Goal: Task Accomplishment & Management: Manage account settings

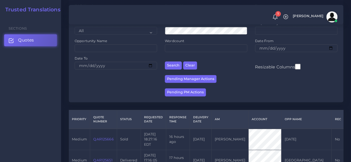
scroll to position [139, 0]
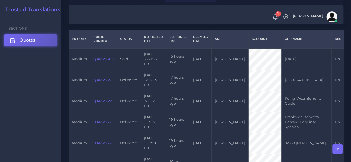
click at [42, 45] on link "Quotes" at bounding box center [30, 40] width 53 height 12
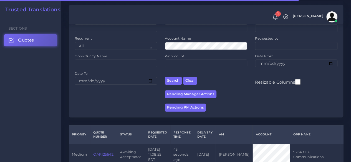
scroll to position [111, 0]
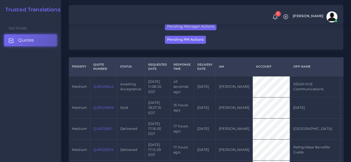
click at [104, 85] on link "QAR125642" at bounding box center [103, 87] width 20 height 4
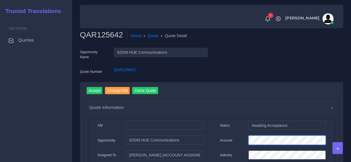
click at [226, 140] on div "Account" at bounding box center [273, 141] width 114 height 11
click at [94, 90] on input "Accept" at bounding box center [95, 90] width 16 height 7
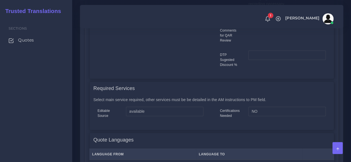
scroll to position [472, 0]
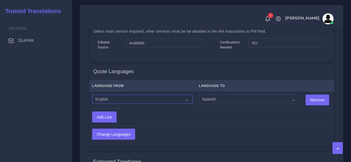
click at [124, 102] on select "Acoli Afar Afrikaans Akan Akateko [DEMOGRAPHIC_DATA] American Sign Language (AS…" at bounding box center [142, 99] width 101 height 9
select select "14001"
click at [92, 95] on select "Acoli Afar Afrikaans Akan Akateko [DEMOGRAPHIC_DATA] American Sign Language (AS…" at bounding box center [142, 99] width 101 height 9
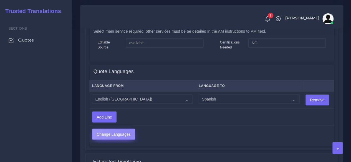
click at [128, 132] on input "Change Languages" at bounding box center [113, 134] width 42 height 11
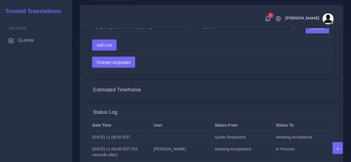
scroll to position [601, 0]
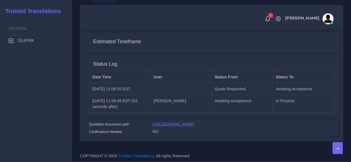
click at [178, 125] on link "https://workdrive.zoho.com/fgoh3e43b1a1fe2124b65bedd7c3c51a0e040/teams/fgoh3e43…" at bounding box center [174, 124] width 42 height 4
click at [31, 41] on span "Quotes" at bounding box center [27, 40] width 16 height 6
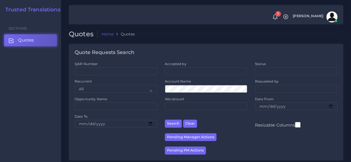
scroll to position [83, 0]
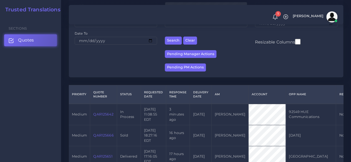
click at [105, 113] on link "QAR125642" at bounding box center [103, 114] width 20 height 4
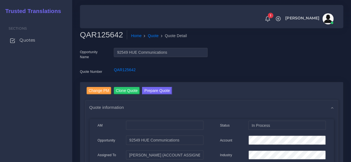
click at [29, 39] on span "Quotes" at bounding box center [27, 40] width 16 height 6
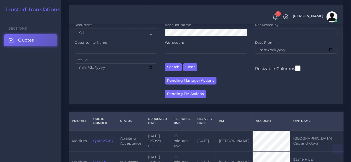
scroll to position [139, 0]
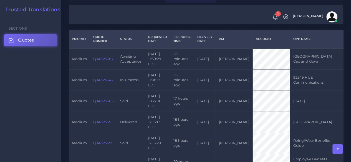
click at [104, 60] on link "QAR125687" at bounding box center [103, 59] width 20 height 4
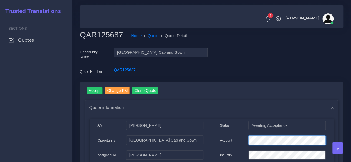
click at [242, 137] on div "Account" at bounding box center [273, 141] width 114 height 11
click at [92, 91] on input "Accept" at bounding box center [95, 90] width 16 height 7
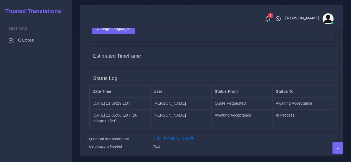
scroll to position [489, 0]
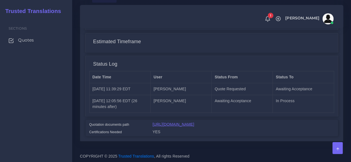
click at [168, 122] on link "[URL][DOMAIN_NAME]" at bounding box center [174, 124] width 42 height 4
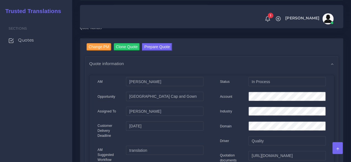
scroll to position [18, 0]
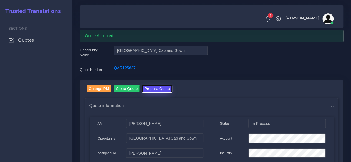
click at [165, 88] on button "Prepare Quote" at bounding box center [157, 88] width 30 height 7
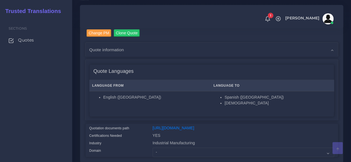
scroll to position [139, 0]
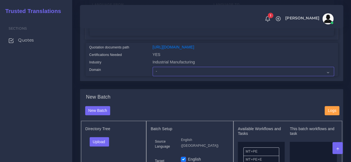
click at [161, 76] on select "- Advertising and Media Agriculture, Forestry and Fishing Architecture, Buildin…" at bounding box center [243, 71] width 181 height 9
select select "Industrial Manufacturing"
click at [153, 76] on select "- Advertising and Media Agriculture, Forestry and Fishing Architecture, Buildin…" at bounding box center [243, 71] width 181 height 9
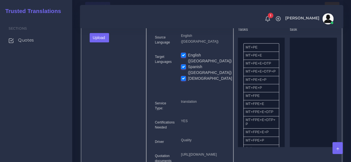
scroll to position [250, 0]
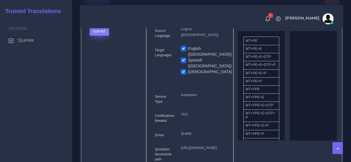
click at [97, 36] on button "Upload" at bounding box center [100, 30] width 20 height 9
click at [96, 55] on label "Files" at bounding box center [109, 52] width 38 height 7
click at [188, 57] on label "English ([GEOGRAPHIC_DATA])" at bounding box center [210, 52] width 44 height 12
click at [184, 51] on input "English ([GEOGRAPHIC_DATA])" at bounding box center [183, 48] width 5 height 5
checkbox input "false"
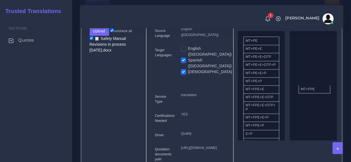
drag, startPoint x: 266, startPoint y: 101, endPoint x: 321, endPoint y: 98, distance: 55.3
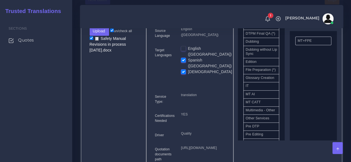
scroll to position [194, 0]
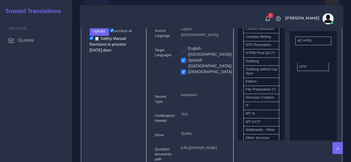
drag, startPoint x: 254, startPoint y: 62, endPoint x: 304, endPoint y: 82, distance: 53.5
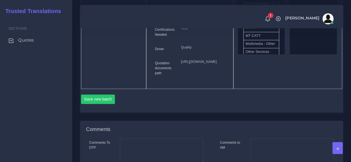
scroll to position [388, 0]
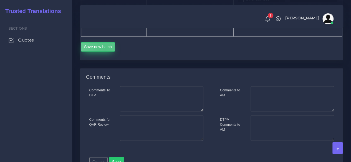
click at [105, 52] on button "Save new batch" at bounding box center [98, 46] width 34 height 9
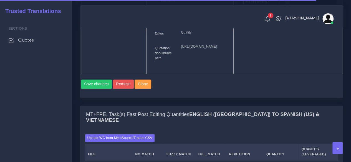
scroll to position [499, 0]
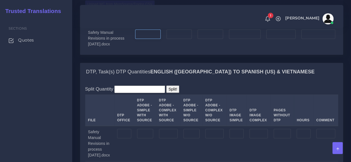
click at [149, 39] on input "number" at bounding box center [148, 33] width 26 height 9
type input "11158"
click at [244, 39] on input "number" at bounding box center [245, 33] width 32 height 9
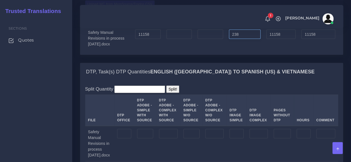
type input "238"
type input "11396"
type input "11217"
click at [130, 138] on input "number" at bounding box center [124, 133] width 14 height 9
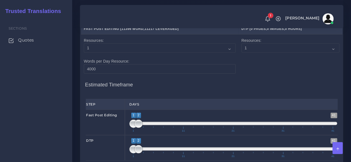
scroll to position [694, 0]
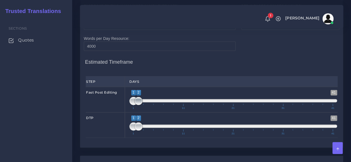
type input "45"
type input "1;3"
drag, startPoint x: 139, startPoint y: 110, endPoint x: 143, endPoint y: 109, distance: 4.2
click at [143, 105] on span at bounding box center [143, 101] width 8 height 8
drag, startPoint x: 140, startPoint y: 132, endPoint x: 146, endPoint y: 132, distance: 6.7
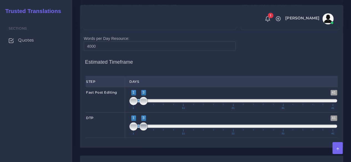
click at [146, 132] on span "1 41 1 3 1 — 3 1 11 21 31 41" at bounding box center [233, 125] width 208 height 19
type input "3;3"
drag, startPoint x: 132, startPoint y: 136, endPoint x: 148, endPoint y: 135, distance: 15.6
click at [148, 135] on span "1 41 3 3 3 — 3 1 11 21 31 41" at bounding box center [233, 125] width 208 height 19
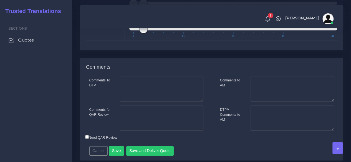
scroll to position [805, 0]
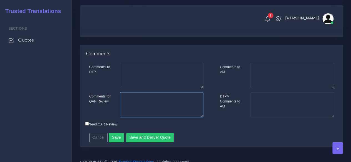
click at [168, 115] on textarea "Comments for QAR Review" at bounding box center [162, 105] width 84 height 26
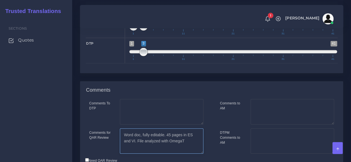
scroll to position [818, 0]
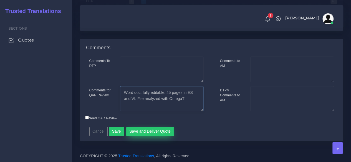
type textarea "Word doc, fully editable. 45 pages in ES and VI. File analyzed with OmegaT"
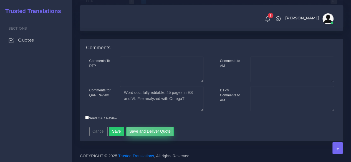
click at [160, 135] on button "Save and Deliver Quote" at bounding box center [150, 131] width 48 height 9
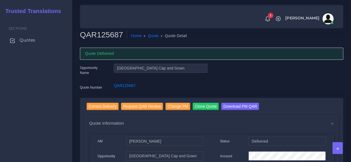
click at [31, 42] on span "Quotes" at bounding box center [27, 40] width 16 height 6
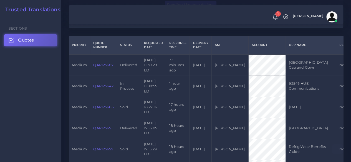
scroll to position [139, 0]
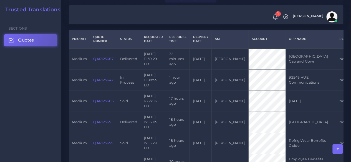
click at [105, 80] on link "QAR125642" at bounding box center [103, 80] width 20 height 4
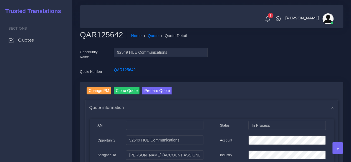
click at [106, 30] on h2 "QAR125642" at bounding box center [103, 34] width 47 height 9
click at [106, 31] on h2 "QAR125642" at bounding box center [103, 34] width 47 height 9
drag, startPoint x: 118, startPoint y: 34, endPoint x: 81, endPoint y: 36, distance: 36.7
click at [81, 36] on h2 "QAR125642" at bounding box center [103, 34] width 47 height 9
copy h2 "QAR125642"
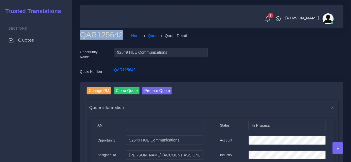
click at [0, 120] on div "Sections Quotes" at bounding box center [36, 89] width 72 height 145
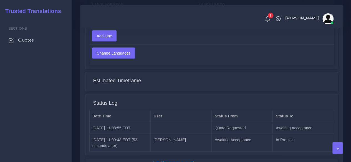
scroll to position [585, 0]
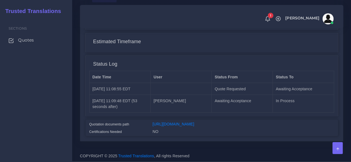
click at [181, 122] on link "[URL][DOMAIN_NAME]" at bounding box center [174, 124] width 42 height 4
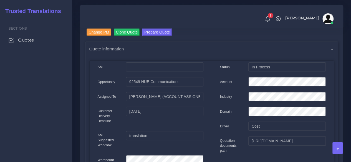
scroll to position [2, 0]
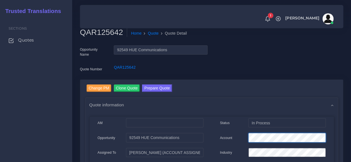
click at [242, 137] on div "Account" at bounding box center [273, 138] width 114 height 11
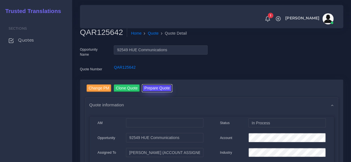
click at [158, 91] on button "Prepare Quote" at bounding box center [157, 88] width 30 height 7
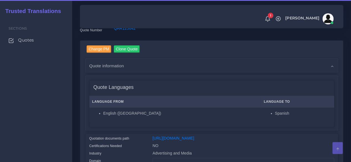
scroll to position [111, 0]
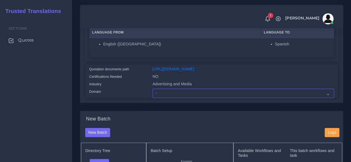
click at [172, 98] on select "- Advertising and Media Agriculture, Forestry and Fishing Architecture, Buildin…" at bounding box center [243, 93] width 181 height 9
select select "Advertising and Media"
click at [153, 98] on select "- Advertising and Media Agriculture, Forestry and Fishing Architecture, Buildin…" at bounding box center [243, 93] width 181 height 9
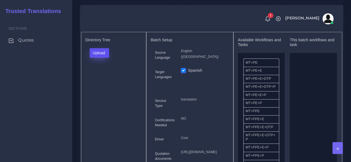
click at [102, 58] on button "Upload" at bounding box center [100, 52] width 20 height 9
click at [105, 77] on label "Files" at bounding box center [109, 73] width 38 height 7
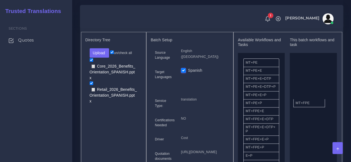
drag, startPoint x: 259, startPoint y: 125, endPoint x: 309, endPoint y: 113, distance: 51.3
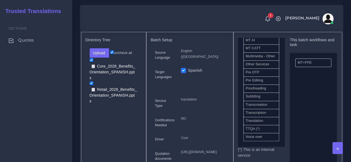
scroll to position [311, 0]
drag, startPoint x: 262, startPoint y: 148, endPoint x: 302, endPoint y: 130, distance: 44.5
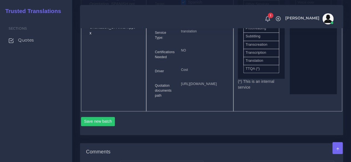
scroll to position [305, 0]
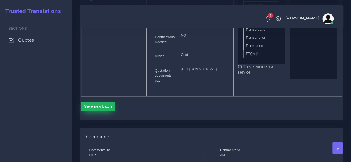
click at [98, 112] on button "Save new batch" at bounding box center [98, 106] width 34 height 9
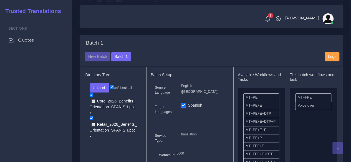
scroll to position [194, 0]
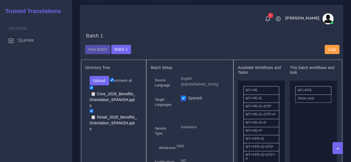
click at [45, 65] on div "Sections Quotes" at bounding box center [36, 89] width 72 height 145
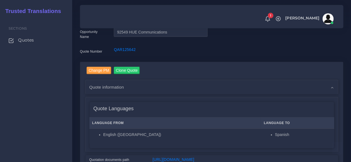
scroll to position [0, 0]
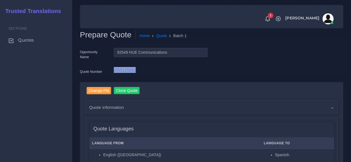
drag, startPoint x: 140, startPoint y: 70, endPoint x: 115, endPoint y: 70, distance: 24.7
click at [115, 70] on div "QAR125642" at bounding box center [161, 72] width 102 height 11
copy link "QAR125642"
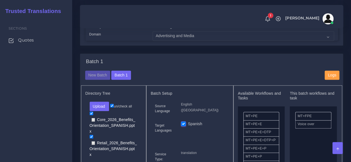
scroll to position [222, 0]
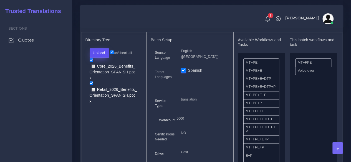
click at [104, 58] on button "Upload" at bounding box center [100, 52] width 20 height 9
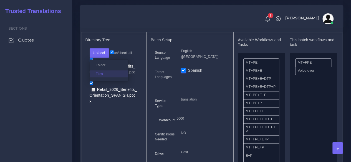
click at [107, 77] on label "Files" at bounding box center [109, 73] width 38 height 7
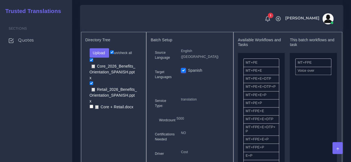
click at [90, 106] on input "checkbox" at bounding box center [92, 107] width 4 height 4
checkbox input "true"
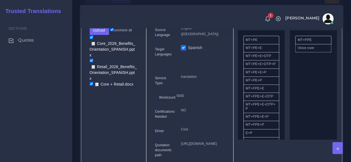
scroll to position [361, 0]
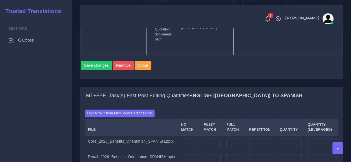
click at [90, 74] on div "Save changes Remove Clone" at bounding box center [211, 64] width 261 height 19
click at [93, 70] on button "Save changes" at bounding box center [96, 65] width 31 height 9
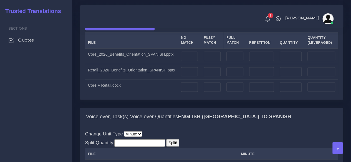
scroll to position [472, 0]
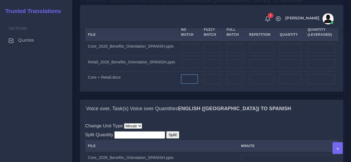
click at [193, 84] on input "number" at bounding box center [189, 78] width 17 height 9
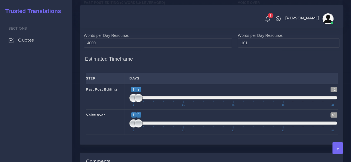
scroll to position [749, 0]
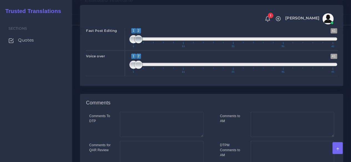
type input "275"
type input "1;1"
drag, startPoint x: 139, startPoint y: 77, endPoint x: 122, endPoint y: 78, distance: 16.9
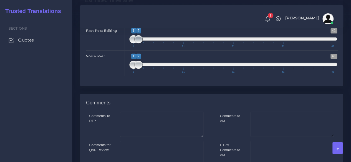
click at [122, 51] on div "Fast Post Editing 1 41 1 2 1 — 2 1 11 21 31 41 1;1" at bounding box center [212, 38] width 260 height 26
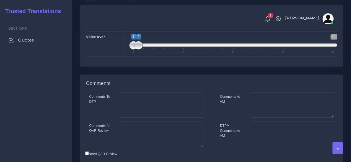
scroll to position [841, 0]
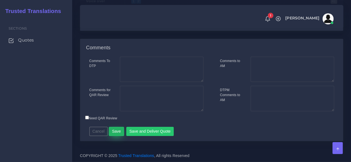
click at [118, 132] on button "Save" at bounding box center [116, 131] width 15 height 9
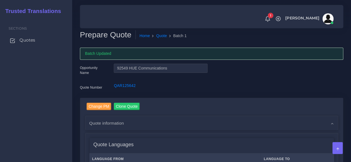
click at [30, 40] on span "Quotes" at bounding box center [27, 40] width 16 height 6
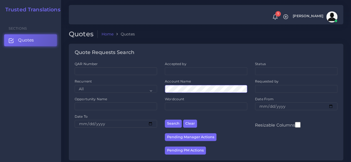
click at [165, 120] on button "Search" at bounding box center [173, 124] width 17 height 8
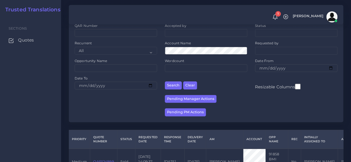
scroll to position [76, 0]
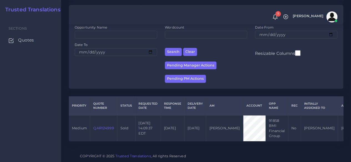
click at [102, 126] on link "QAR124999" at bounding box center [103, 128] width 21 height 4
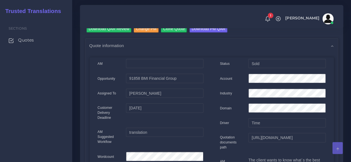
scroll to position [55, 0]
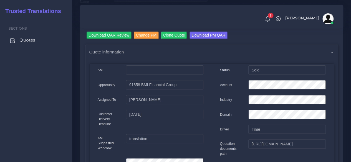
click at [31, 36] on link "Quotes" at bounding box center [36, 40] width 64 height 12
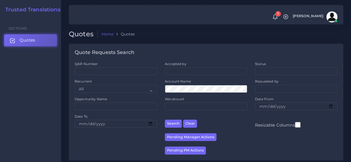
click at [48, 44] on link "Quotes" at bounding box center [30, 40] width 53 height 12
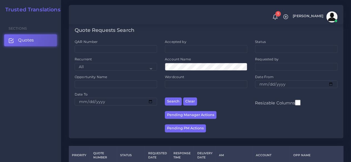
scroll to position [111, 0]
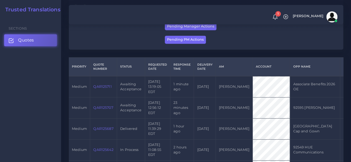
click at [100, 107] on link "QAR125707" at bounding box center [103, 108] width 20 height 4
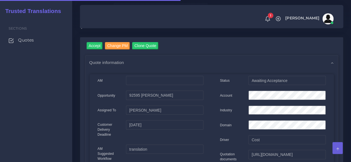
scroll to position [55, 0]
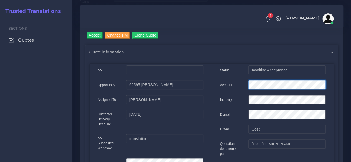
click at [228, 84] on div "Account" at bounding box center [273, 85] width 114 height 11
click at [95, 36] on input "Accept" at bounding box center [95, 35] width 16 height 7
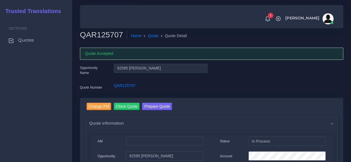
click at [109, 35] on h2 "QAR125707" at bounding box center [103, 34] width 47 height 9
click at [108, 35] on h2 "QAR125707" at bounding box center [103, 34] width 47 height 9
copy h2 "QAR125707"
click at [26, 41] on span "Quotes" at bounding box center [27, 40] width 16 height 6
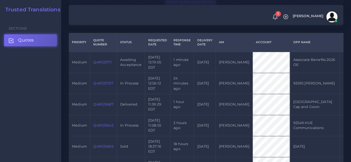
scroll to position [139, 0]
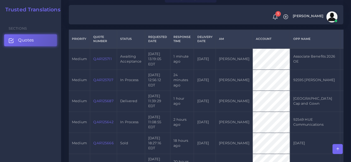
click at [56, 133] on div "Sections Quotes" at bounding box center [30, 89] width 61 height 145
click at [107, 79] on link "QAR125707" at bounding box center [103, 80] width 20 height 4
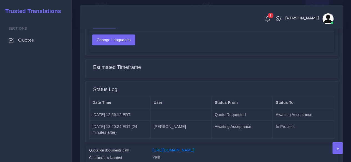
scroll to position [333, 0]
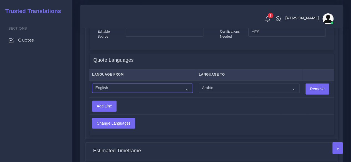
click at [131, 90] on select "Acoli Afar Afrikaans Akan Akateko [DEMOGRAPHIC_DATA] American Sign Language (AS…" at bounding box center [142, 88] width 101 height 9
select select "14001"
click at [92, 84] on select "Acoli Afar Afrikaans Akan Akateko [DEMOGRAPHIC_DATA] American Sign Language (AS…" at bounding box center [142, 88] width 101 height 9
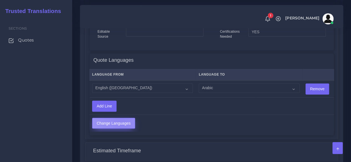
click at [122, 124] on input "Change Languages" at bounding box center [113, 123] width 42 height 11
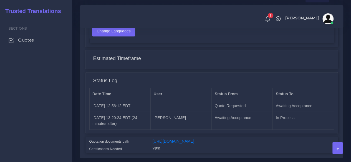
scroll to position [467, 0]
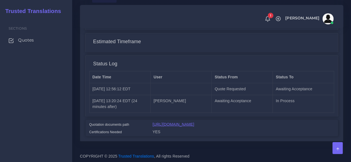
click at [194, 122] on link "[URL][DOMAIN_NAME]" at bounding box center [174, 124] width 42 height 4
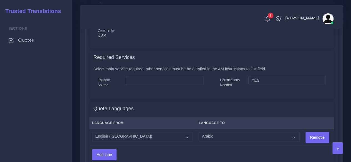
scroll to position [356, 0]
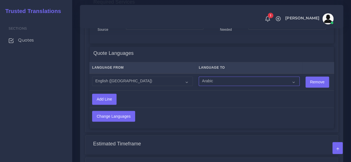
click at [208, 84] on select "Acoli Afar Afrikaans Akan Akateko Albanian American Sign Language (ASL) Amharic…" at bounding box center [249, 81] width 101 height 9
select select "15011"
click at [199, 77] on select "Acoli Afar Afrikaans Akan Akateko Albanian American Sign Language (ASL) Amharic…" at bounding box center [249, 81] width 101 height 9
click at [129, 118] on input "Change Languages" at bounding box center [113, 116] width 42 height 11
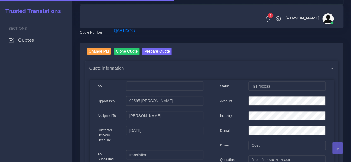
scroll to position [55, 0]
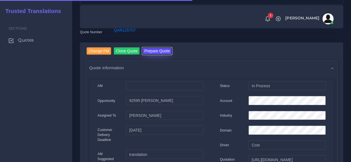
click at [155, 54] on button "Prepare Quote" at bounding box center [157, 50] width 30 height 7
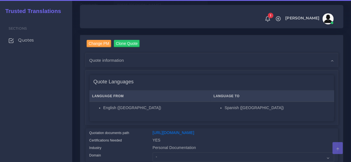
scroll to position [111, 0]
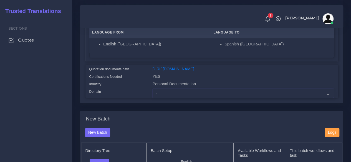
click at [166, 98] on select "- Advertising and Media Agriculture, Forestry and Fishing Architecture, Buildin…" at bounding box center [243, 93] width 181 height 9
select select "Personal Documentation"
click at [153, 98] on select "- Advertising and Media Agriculture, Forestry and Fishing Architecture, Buildin…" at bounding box center [243, 93] width 181 height 9
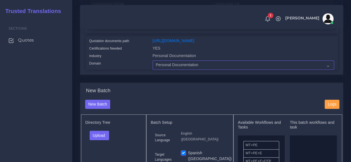
scroll to position [166, 0]
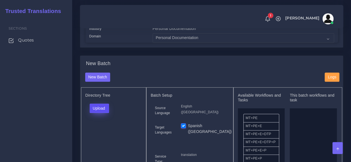
click at [107, 113] on button "Upload" at bounding box center [100, 108] width 20 height 9
click at [102, 133] on label "Files" at bounding box center [109, 129] width 38 height 7
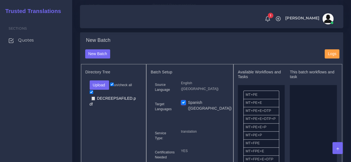
scroll to position [222, 0]
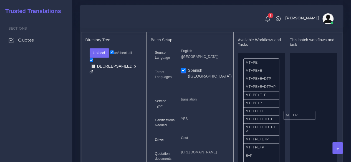
drag, startPoint x: 261, startPoint y: 123, endPoint x: 302, endPoint y: 124, distance: 40.2
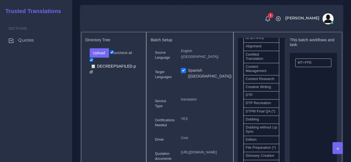
scroll to position [166, 0]
drag, startPoint x: 263, startPoint y: 111, endPoint x: 268, endPoint y: 106, distance: 7.1
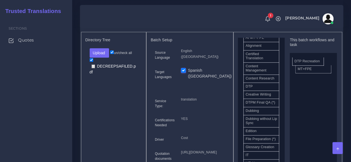
drag, startPoint x: 267, startPoint y: 117, endPoint x: 312, endPoint y: 71, distance: 64.3
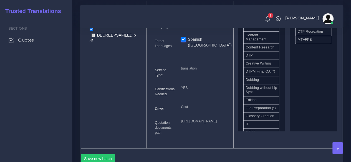
scroll to position [305, 0]
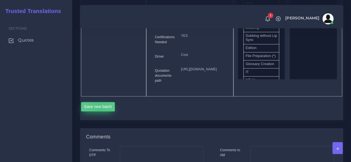
click at [99, 112] on button "Save new batch" at bounding box center [98, 106] width 34 height 9
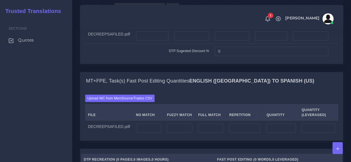
scroll to position [472, 0]
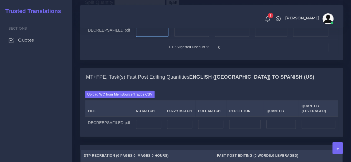
click at [153, 37] on input "number" at bounding box center [152, 31] width 32 height 9
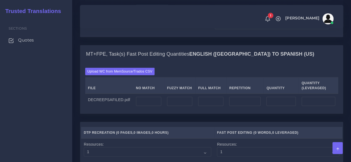
scroll to position [527, 0]
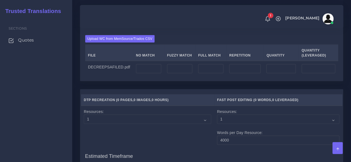
type input "18"
click at [149, 74] on input "number" at bounding box center [148, 68] width 25 height 9
type input "3611"
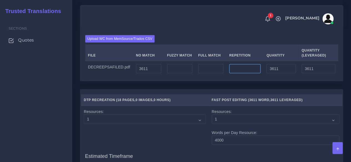
click at [236, 74] on input "number" at bounding box center [244, 68] width 31 height 9
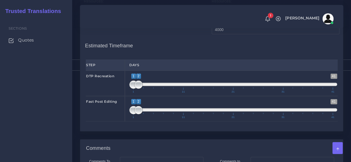
scroll to position [638, 0]
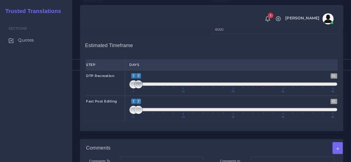
type input "199"
type input "3810"
type input "3660"
type input "1;1"
drag, startPoint x: 141, startPoint y: 121, endPoint x: 135, endPoint y: 121, distance: 6.1
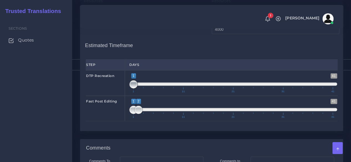
click at [135, 89] on span at bounding box center [133, 84] width 8 height 8
type input "2;2"
drag, startPoint x: 132, startPoint y: 146, endPoint x: 137, endPoint y: 146, distance: 5.3
click at [137, 114] on span at bounding box center [138, 110] width 8 height 8
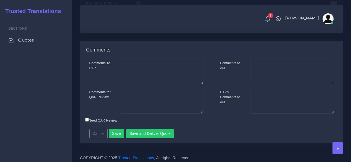
scroll to position [775, 0]
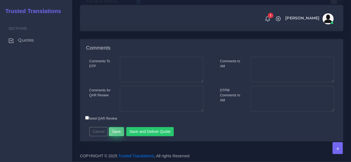
click at [120, 128] on button "Save" at bounding box center [116, 131] width 15 height 9
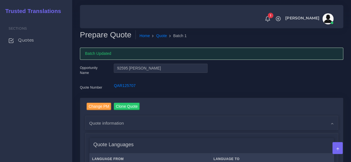
click at [49, 84] on div "Sections Quotes" at bounding box center [36, 89] width 72 height 145
click at [23, 42] on span "Quotes" at bounding box center [27, 40] width 16 height 6
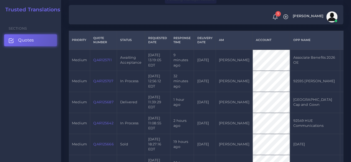
scroll to position [139, 0]
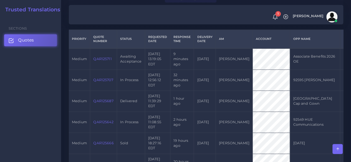
click at [97, 57] on link "QAR125711" at bounding box center [102, 59] width 18 height 4
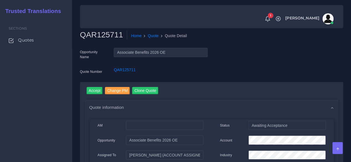
click at [100, 32] on h2 "QAR125711" at bounding box center [103, 34] width 47 height 9
copy h2 "QAR125711"
drag, startPoint x: 93, startPoint y: 90, endPoint x: 99, endPoint y: 80, distance: 11.2
click at [93, 90] on input "Accept" at bounding box center [95, 90] width 16 height 7
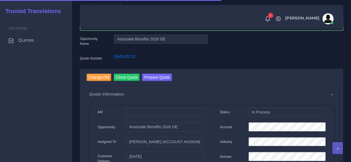
scroll to position [55, 0]
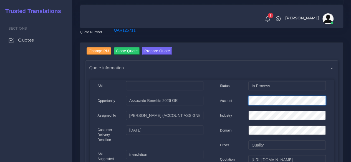
click at [221, 100] on div "Account" at bounding box center [273, 101] width 114 height 11
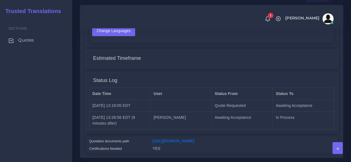
scroll to position [467, 0]
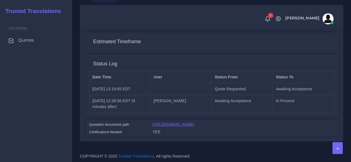
click at [191, 122] on link "[URL][DOMAIN_NAME]" at bounding box center [174, 124] width 42 height 4
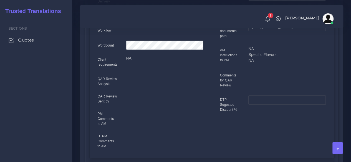
scroll to position [23, 0]
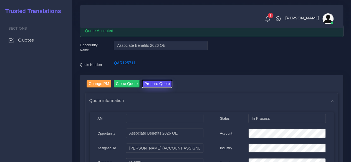
click at [166, 85] on button "Prepare Quote" at bounding box center [157, 83] width 30 height 7
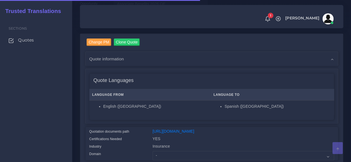
scroll to position [111, 0]
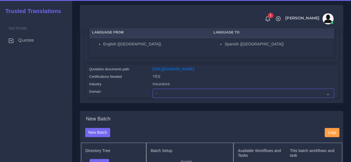
click at [163, 98] on select "- Advertising and Media Agriculture, Forestry and Fishing Architecture, Buildin…" at bounding box center [243, 93] width 181 height 9
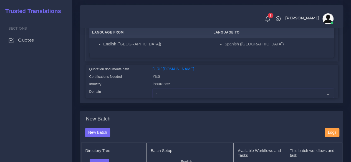
select select "Human Resources - HR"
click at [153, 98] on select "- Advertising and Media Agriculture, Forestry and Fishing Architecture, Buildin…" at bounding box center [243, 93] width 181 height 9
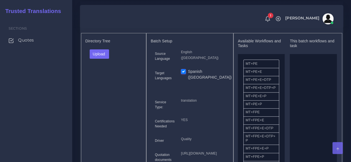
scroll to position [222, 0]
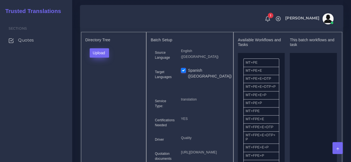
click at [95, 57] on div "Directory Tree Upload Folder Files un/check all" at bounding box center [113, 106] width 65 height 148
click at [95, 58] on button "Upload" at bounding box center [100, 52] width 20 height 9
click at [100, 77] on label "Files" at bounding box center [109, 73] width 38 height 7
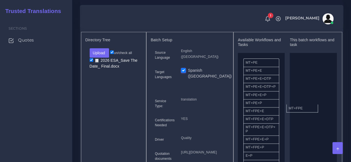
drag, startPoint x: 261, startPoint y: 123, endPoint x: 304, endPoint y: 116, distance: 43.5
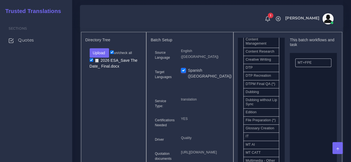
scroll to position [194, 0]
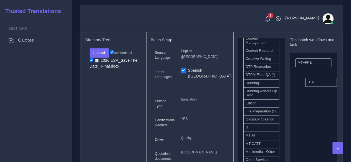
drag, startPoint x: 255, startPoint y: 83, endPoint x: 312, endPoint y: 93, distance: 57.7
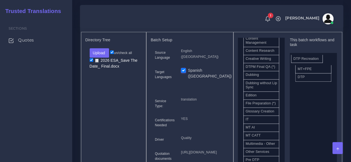
drag, startPoint x: 262, startPoint y: 83, endPoint x: 219, endPoint y: 87, distance: 44.0
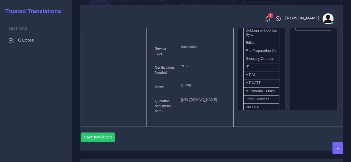
scroll to position [333, 0]
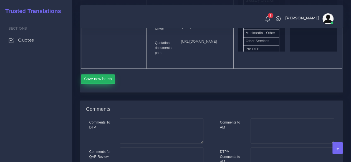
click at [90, 84] on button "Save new batch" at bounding box center [98, 78] width 34 height 9
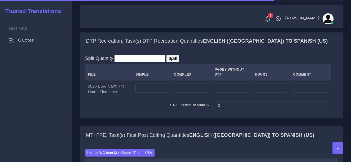
scroll to position [416, 0]
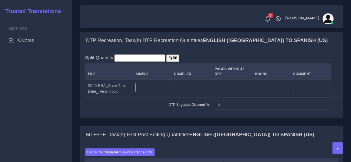
click at [151, 92] on input "number" at bounding box center [151, 87] width 33 height 9
type input "4"
click at [182, 92] on input "number" at bounding box center [191, 87] width 35 height 9
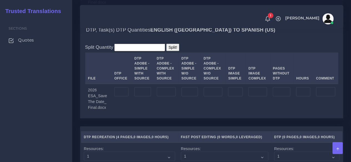
scroll to position [638, 0]
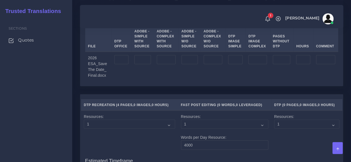
type input "2"
click at [144, 65] on input "number" at bounding box center [142, 59] width 16 height 9
type input "4"
click at [170, 65] on input "number" at bounding box center [166, 59] width 19 height 9
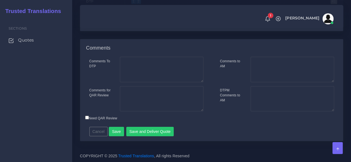
scroll to position [910, 0]
type input "2"
click at [120, 129] on button "Save" at bounding box center [116, 131] width 15 height 9
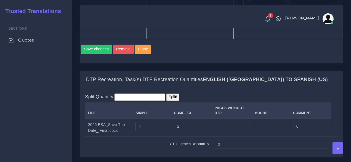
scroll to position [333, 0]
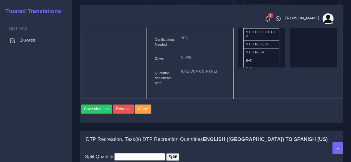
click at [29, 43] on span "Quotes" at bounding box center [27, 40] width 16 height 6
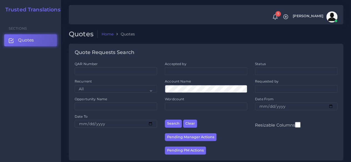
scroll to position [83, 0]
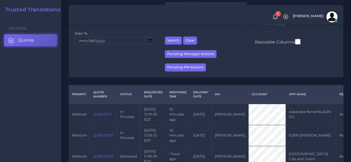
click at [102, 133] on td "QAR125707" at bounding box center [103, 135] width 27 height 21
click at [102, 135] on link "QAR125707" at bounding box center [103, 135] width 20 height 4
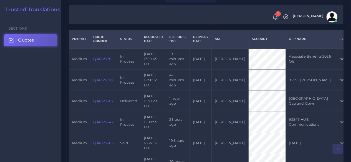
scroll to position [166, 0]
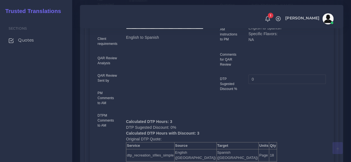
scroll to position [361, 0]
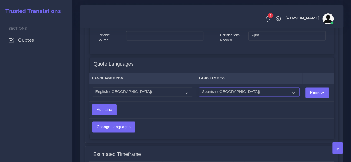
click at [214, 88] on select "Acoli Afar Afrikaans Akan Akateko Albanian American Sign Language (ASL) Amharic…" at bounding box center [249, 91] width 101 height 9
select select "41"
click at [199, 87] on select "Acoli Afar Afrikaans Akan Akateko Albanian American Sign Language (ASL) Amharic…" at bounding box center [249, 91] width 101 height 9
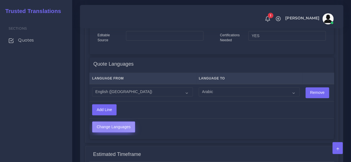
click at [106, 123] on input "Change Languages" at bounding box center [113, 127] width 42 height 11
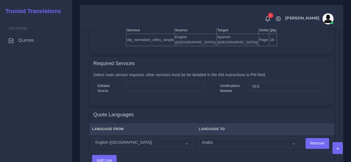
scroll to position [305, 0]
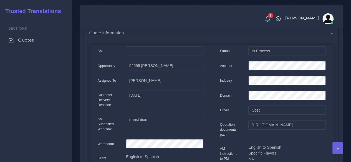
scroll to position [28, 0]
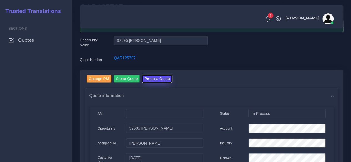
click at [153, 76] on button "Prepare Quote" at bounding box center [157, 78] width 30 height 7
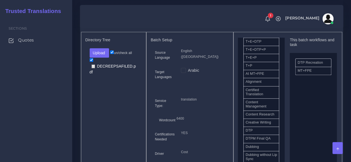
scroll to position [166, 0]
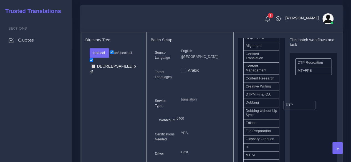
drag, startPoint x: 260, startPoint y: 112, endPoint x: 310, endPoint y: 117, distance: 50.7
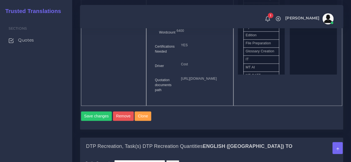
scroll to position [361, 0]
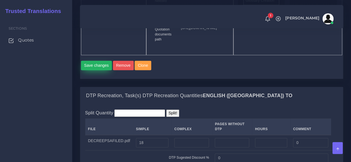
click at [89, 70] on button "Save changes" at bounding box center [96, 65] width 31 height 9
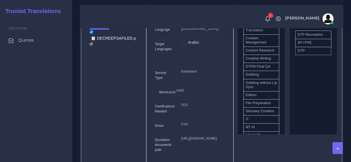
scroll to position [250, 0]
click at [188, 46] on label "Arabic" at bounding box center [193, 43] width 11 height 6
click at [181, 45] on input "Arabic" at bounding box center [183, 42] width 5 height 5
checkbox input "true"
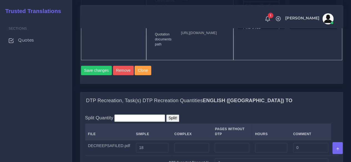
scroll to position [361, 0]
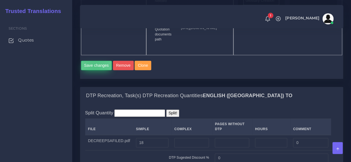
click at [95, 70] on button "Save changes" at bounding box center [96, 65] width 31 height 9
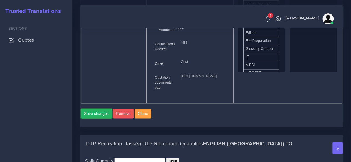
scroll to position [250, 0]
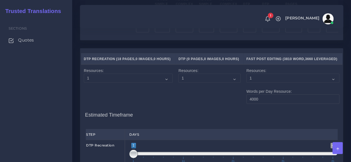
scroll to position [694, 0]
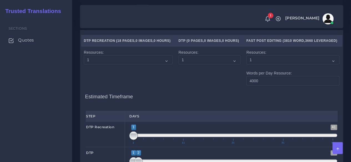
click at [136, 14] on input "number" at bounding box center [142, 9] width 13 height 9
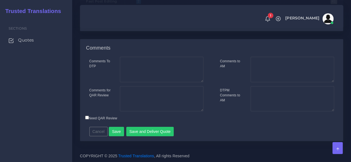
scroll to position [912, 0]
type input "18"
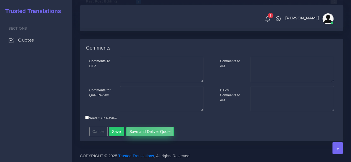
click at [138, 130] on button "Save and Deliver Quote" at bounding box center [150, 131] width 48 height 9
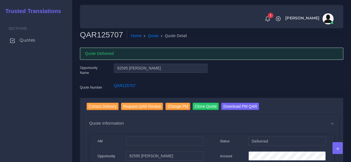
click at [24, 42] on span "Quotes" at bounding box center [27, 40] width 16 height 6
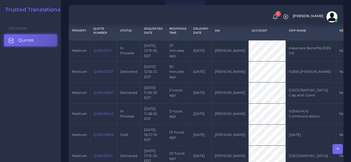
scroll to position [139, 0]
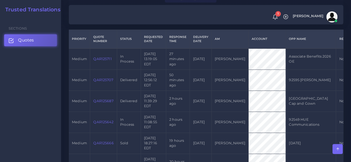
click at [98, 62] on td "QAR125711" at bounding box center [103, 59] width 27 height 21
click at [98, 60] on link "QAR125711" at bounding box center [102, 59] width 18 height 4
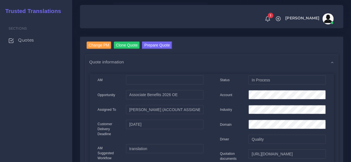
scroll to position [28, 0]
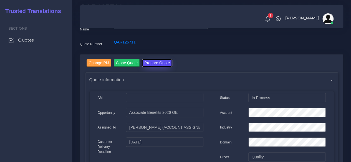
click at [150, 65] on button "Prepare Quote" at bounding box center [157, 62] width 30 height 7
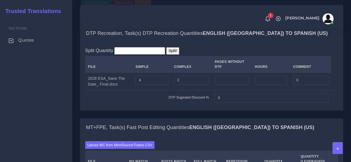
scroll to position [499, 0]
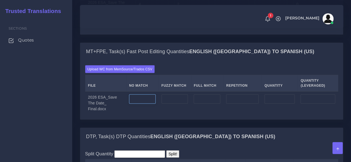
click at [146, 104] on input "number" at bounding box center [142, 98] width 27 height 9
type input "1854"
click at [242, 104] on input "number" at bounding box center [242, 98] width 32 height 9
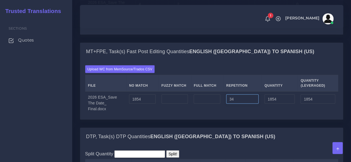
drag, startPoint x: 242, startPoint y: 140, endPoint x: 199, endPoint y: 136, distance: 43.0
click at [199, 115] on tr "2026 ESA_Save The Date_ Final.docx 1854 34 1854 1854" at bounding box center [211, 103] width 253 height 24
type input "44"
type input "1898"
type input "1865"
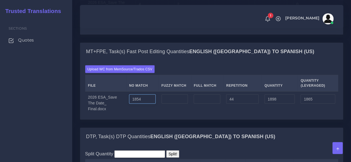
drag, startPoint x: 136, startPoint y: 137, endPoint x: 139, endPoint y: 137, distance: 3.1
click at [139, 104] on input "1854" at bounding box center [142, 98] width 27 height 9
type input "1810"
type input "1854"
type input "1821"
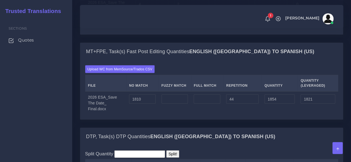
click at [165, 115] on td at bounding box center [174, 103] width 32 height 24
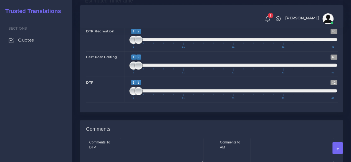
scroll to position [805, 0]
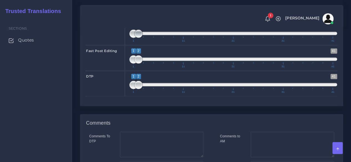
type input "1;1"
drag, startPoint x: 139, startPoint y: 64, endPoint x: 135, endPoint y: 81, distance: 17.2
click at [125, 45] on div "1 41 1 1 1 — 1 1 11 21 31 41 1;1" at bounding box center [233, 33] width 217 height 26
type input "1;1"
drag, startPoint x: 138, startPoint y: 90, endPoint x: 118, endPoint y: 90, distance: 19.4
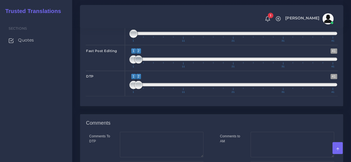
click at [118, 71] on div "Fast Post Editing 1 41 1 2 1 — 2 1 11 21 31 41 1;1" at bounding box center [212, 58] width 260 height 26
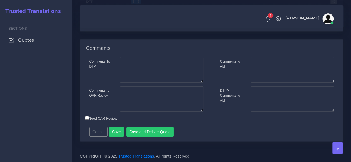
scroll to position [910, 0]
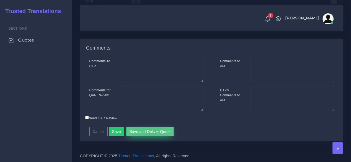
click at [147, 136] on button "Save and Deliver Quote" at bounding box center [150, 131] width 48 height 9
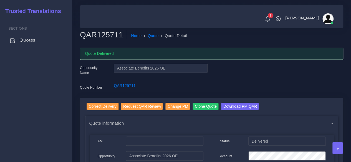
click at [36, 40] on link "Quotes" at bounding box center [36, 40] width 64 height 12
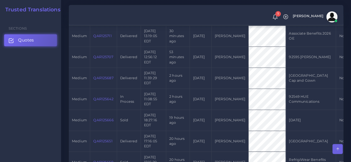
scroll to position [166, 0]
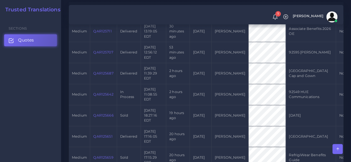
click at [107, 94] on link "QAR125642" at bounding box center [103, 94] width 20 height 4
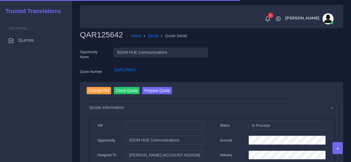
click at [158, 90] on button "Prepare Quote" at bounding box center [157, 90] width 30 height 7
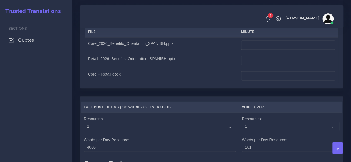
scroll to position [583, 0]
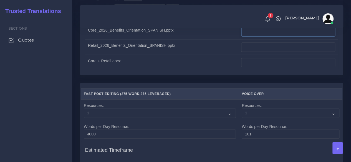
click at [253, 37] on input "number" at bounding box center [288, 31] width 94 height 9
type input "5"
click at [250, 52] on input "number" at bounding box center [288, 47] width 94 height 9
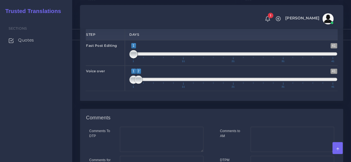
scroll to position [722, 0]
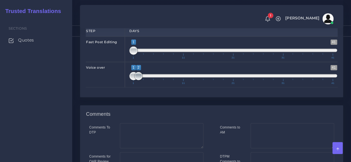
type input "1"
type input "1;4"
drag, startPoint x: 140, startPoint y: 114, endPoint x: 150, endPoint y: 114, distance: 10.8
click at [150, 80] on span at bounding box center [148, 76] width 8 height 8
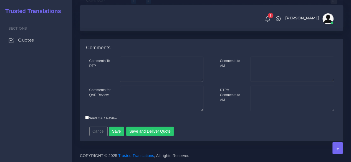
scroll to position [825, 0]
click at [148, 104] on textarea "Comments for QAR Review" at bounding box center [162, 99] width 84 height 26
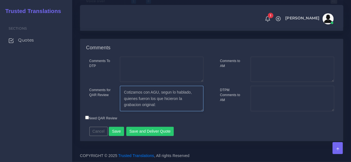
scroll to position [2, 0]
paste textarea "Sería un mínimo entonces, de 100usd para entrega regular en 5bd. La talenta est…"
click at [123, 98] on textarea "Cotizamos con AGU, segun lo hablado, quienes fueron los que hicieron la grabaci…" at bounding box center [162, 99] width 84 height 26
click at [191, 102] on textarea "Cotizamos con AGU, segun lo hablado, quienes fueron los que hicieron la grabaci…" at bounding box center [162, 99] width 84 height 26
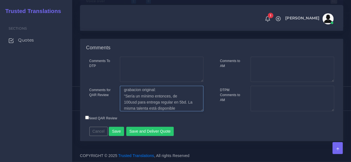
click at [187, 110] on textarea "Cotizamos con AGU, segun lo hablado, quienes fueron los que hicieron la grabaci…" at bounding box center [162, 99] width 84 height 26
type textarea "Cotizamos con AGU, segun lo hablado, quienes fueron los que hicieron la grabaci…"
drag, startPoint x: 153, startPoint y: 132, endPoint x: 94, endPoint y: 122, distance: 59.3
click at [94, 122] on div "Comments To DTP Comments for QAR Review Cancel" at bounding box center [211, 99] width 263 height 84
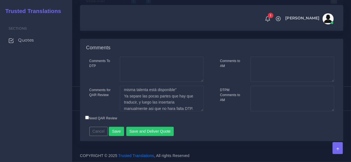
drag, startPoint x: 87, startPoint y: 117, endPoint x: 94, endPoint y: 118, distance: 6.4
click at [87, 117] on input "Need QAR Review" at bounding box center [87, 118] width 4 height 4
checkbox input "true"
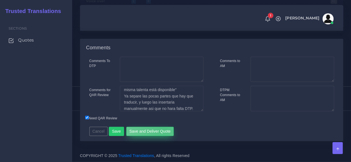
click at [161, 130] on button "Save and Deliver Quote" at bounding box center [150, 131] width 48 height 9
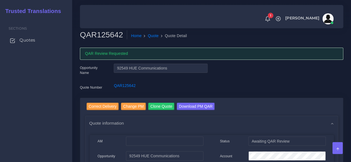
click at [30, 42] on span "Quotes" at bounding box center [27, 40] width 16 height 6
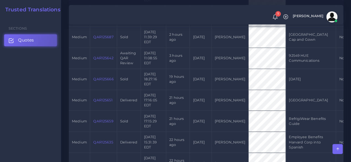
scroll to position [194, 0]
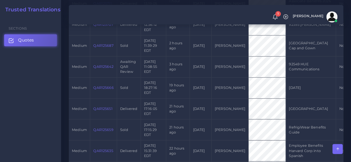
click at [104, 45] on link "QAR125687" at bounding box center [103, 46] width 20 height 4
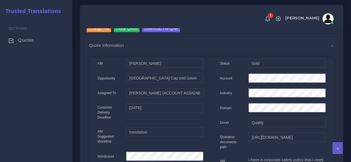
scroll to position [55, 0]
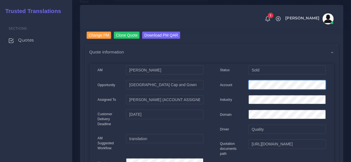
click at [229, 83] on div "Account" at bounding box center [273, 85] width 114 height 11
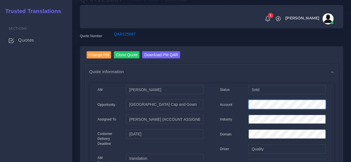
scroll to position [0, 0]
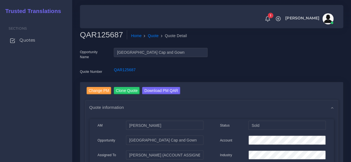
click at [28, 41] on span "Quotes" at bounding box center [27, 40] width 16 height 6
